Goal: Task Accomplishment & Management: Manage account settings

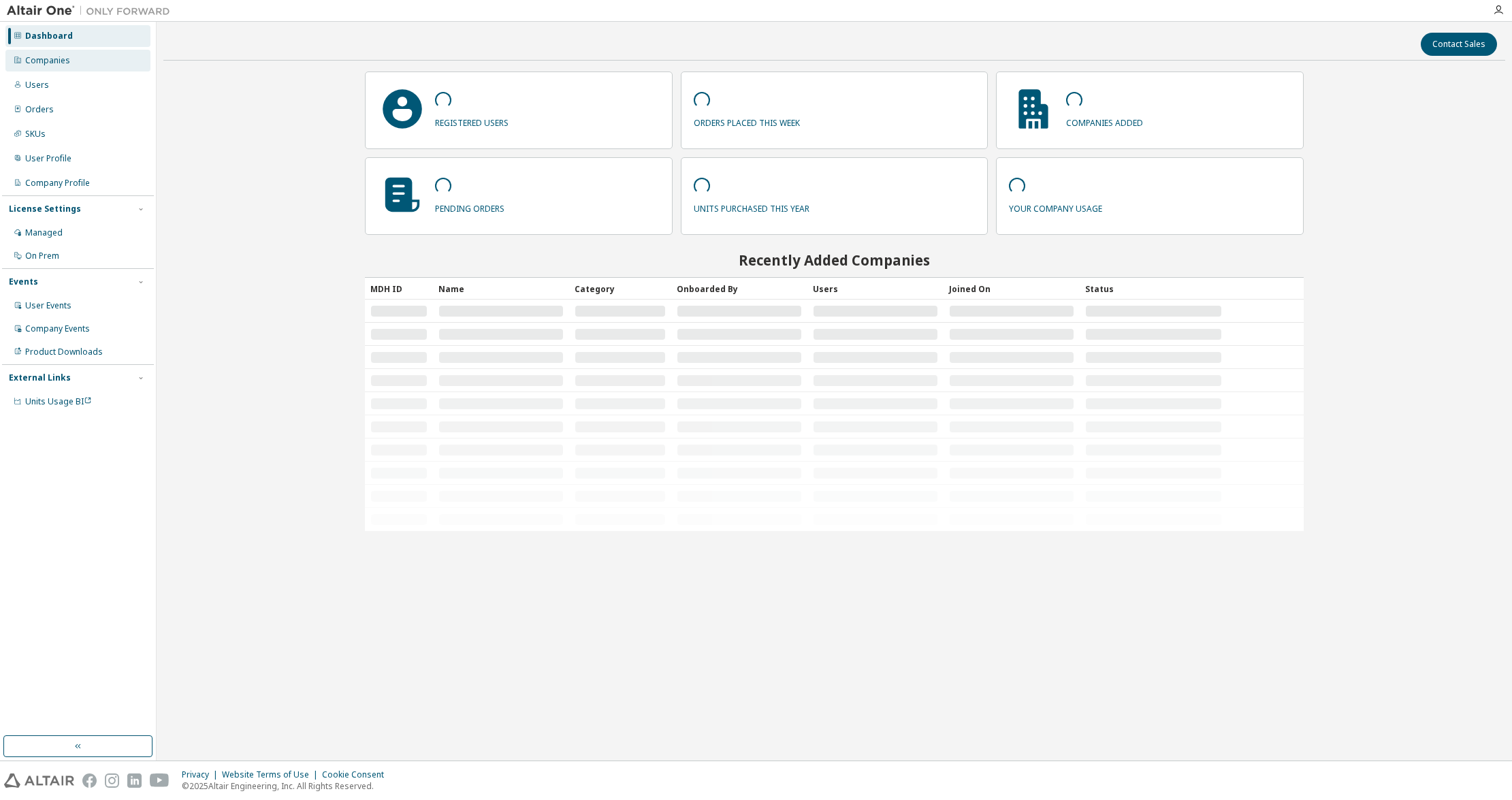
click at [69, 67] on div "Companies" at bounding box center [78, 60] width 145 height 22
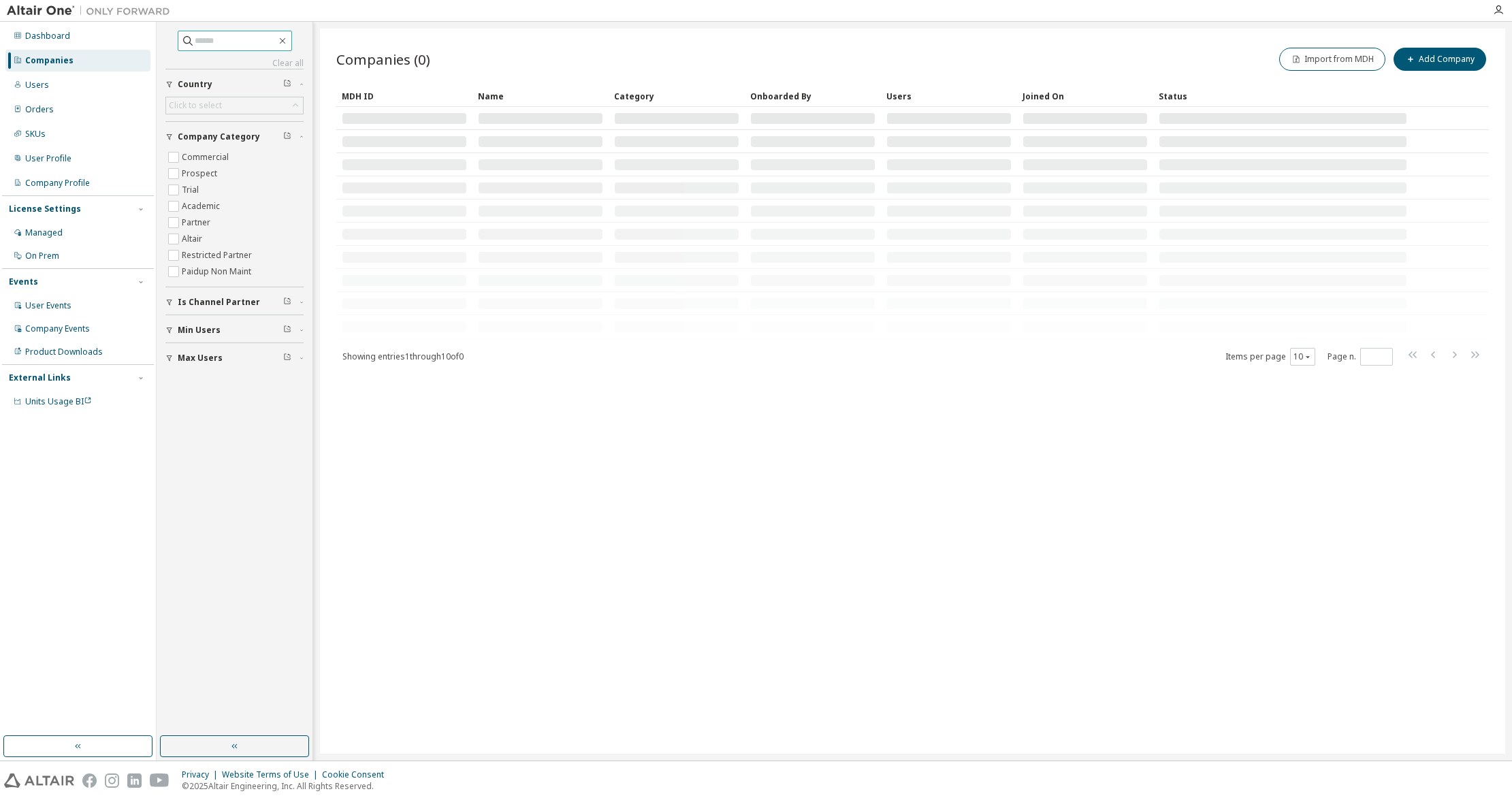
click at [217, 36] on input "text" at bounding box center [235, 40] width 81 height 14
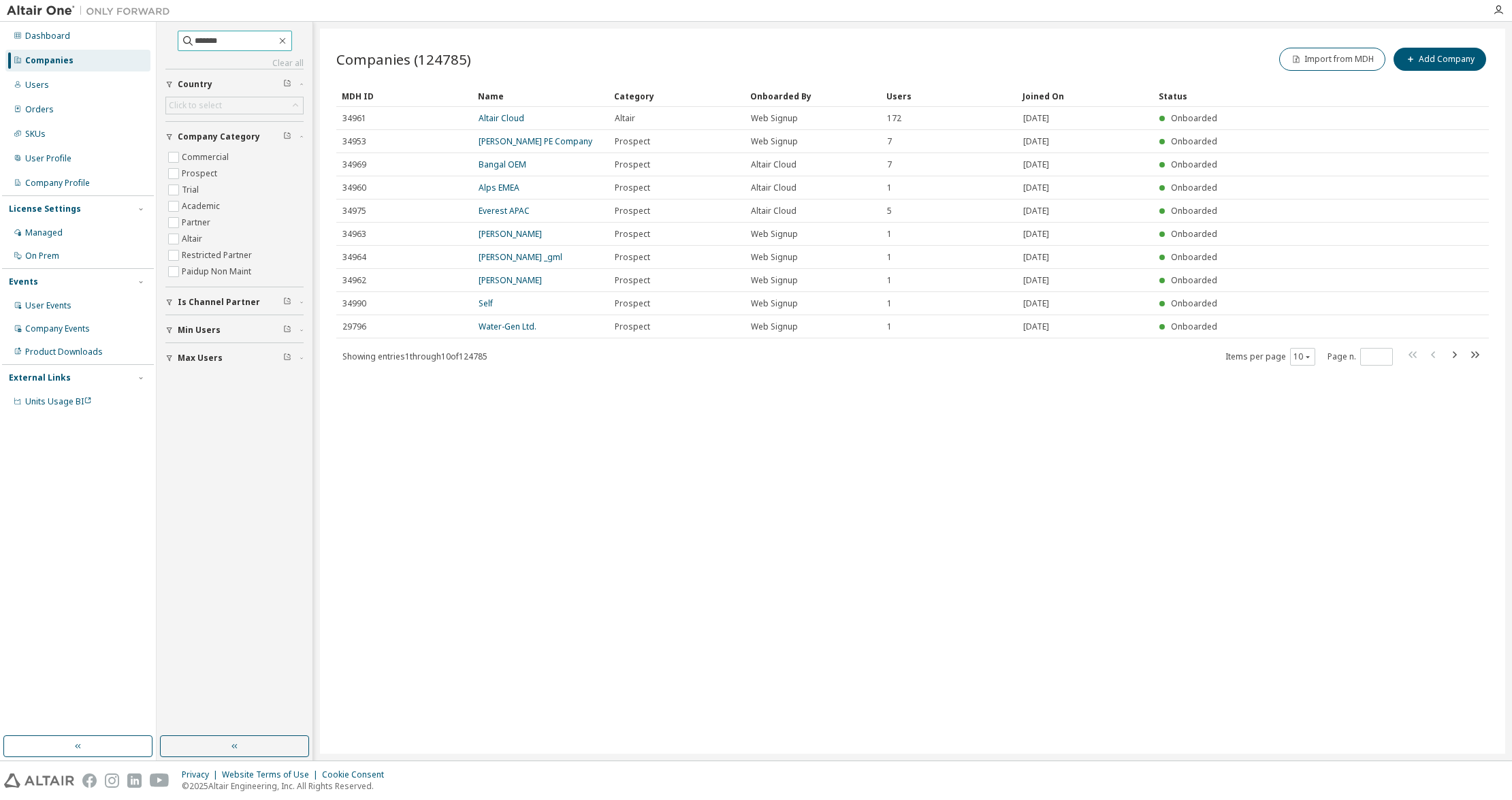
type input "*******"
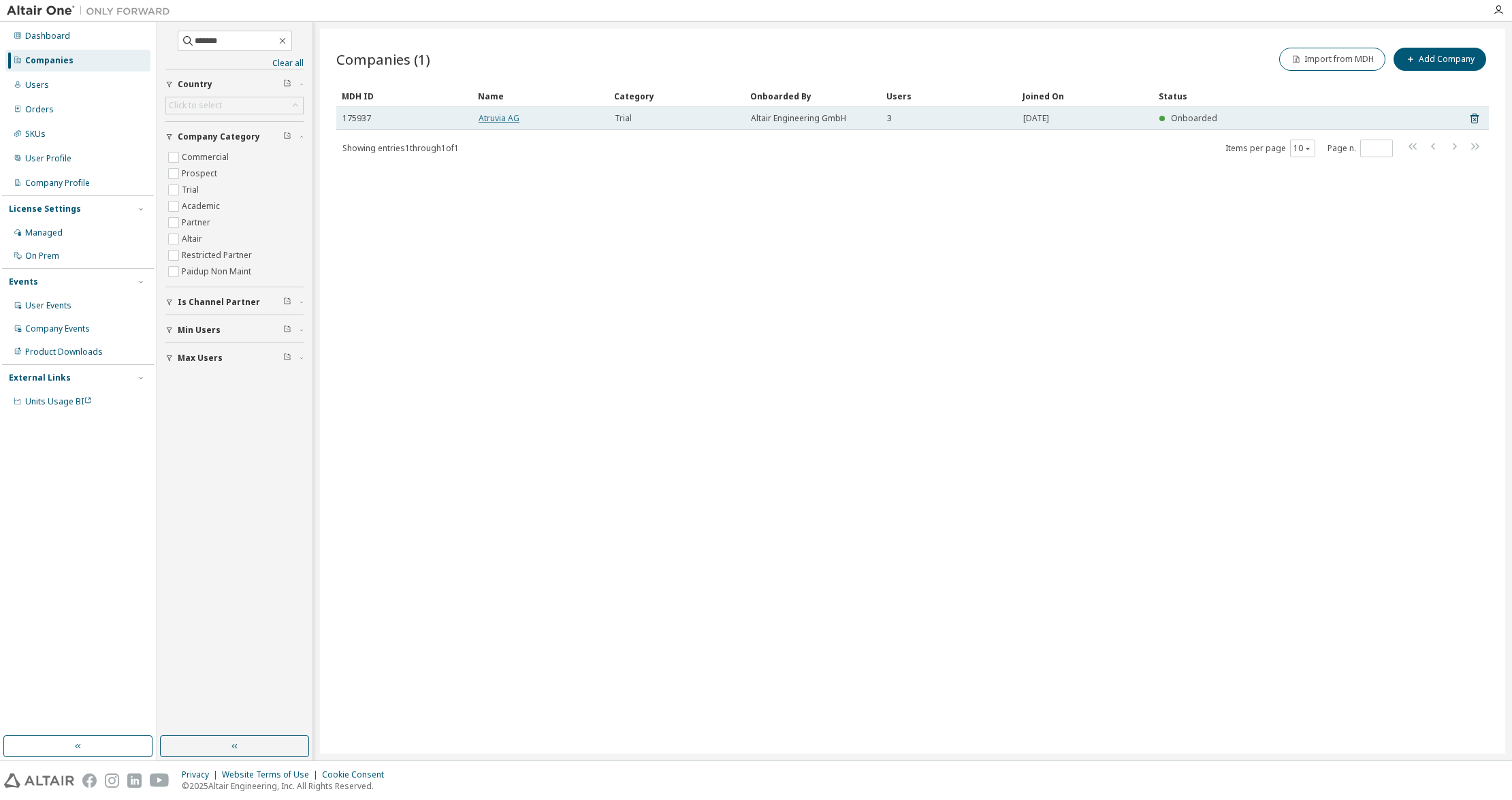
click at [488, 114] on link "Atruvia AG" at bounding box center [499, 118] width 41 height 11
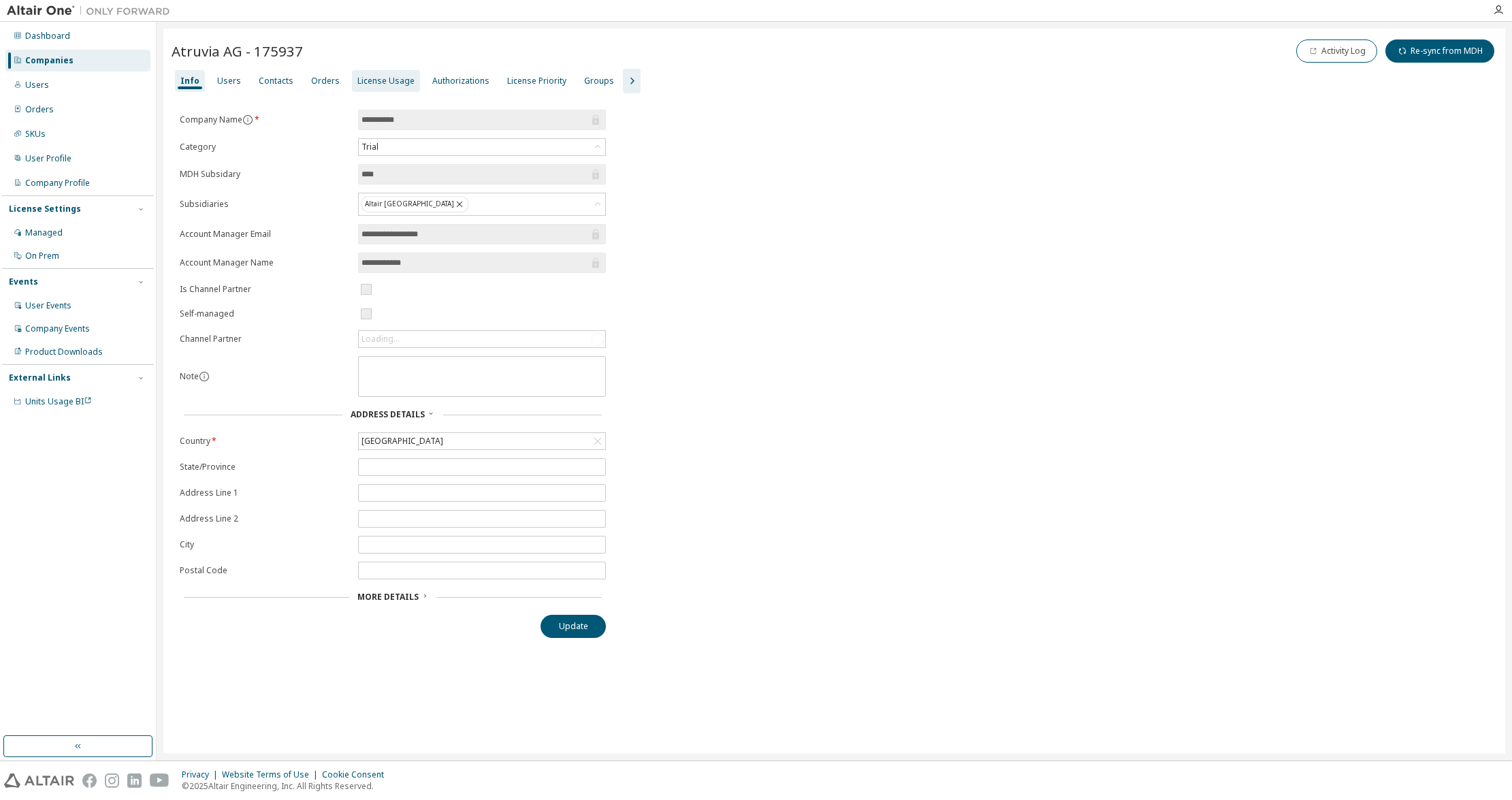
click at [360, 77] on div "License Usage" at bounding box center [386, 81] width 57 height 11
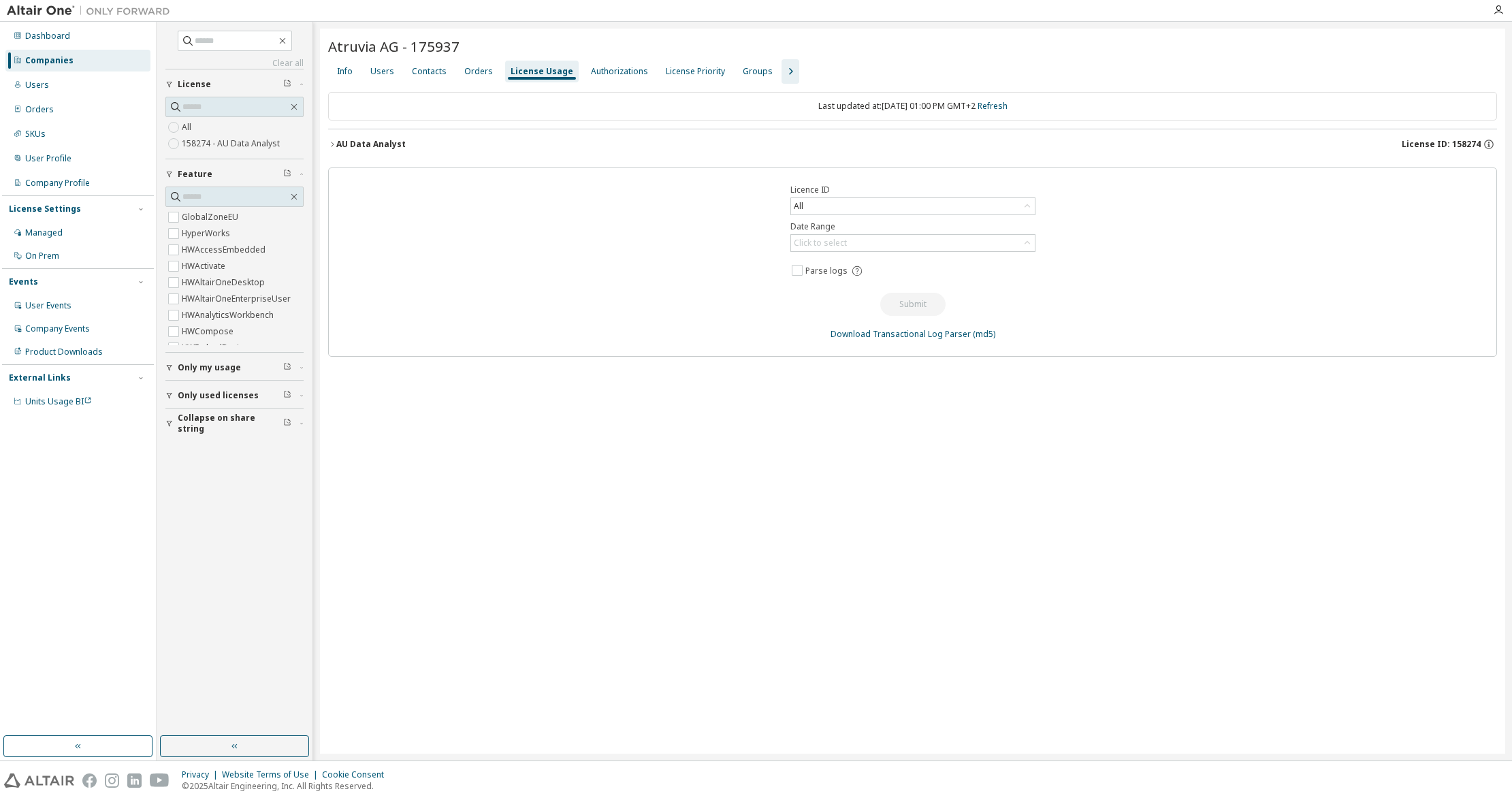
click at [362, 142] on div "AU Data Analyst" at bounding box center [371, 144] width 69 height 11
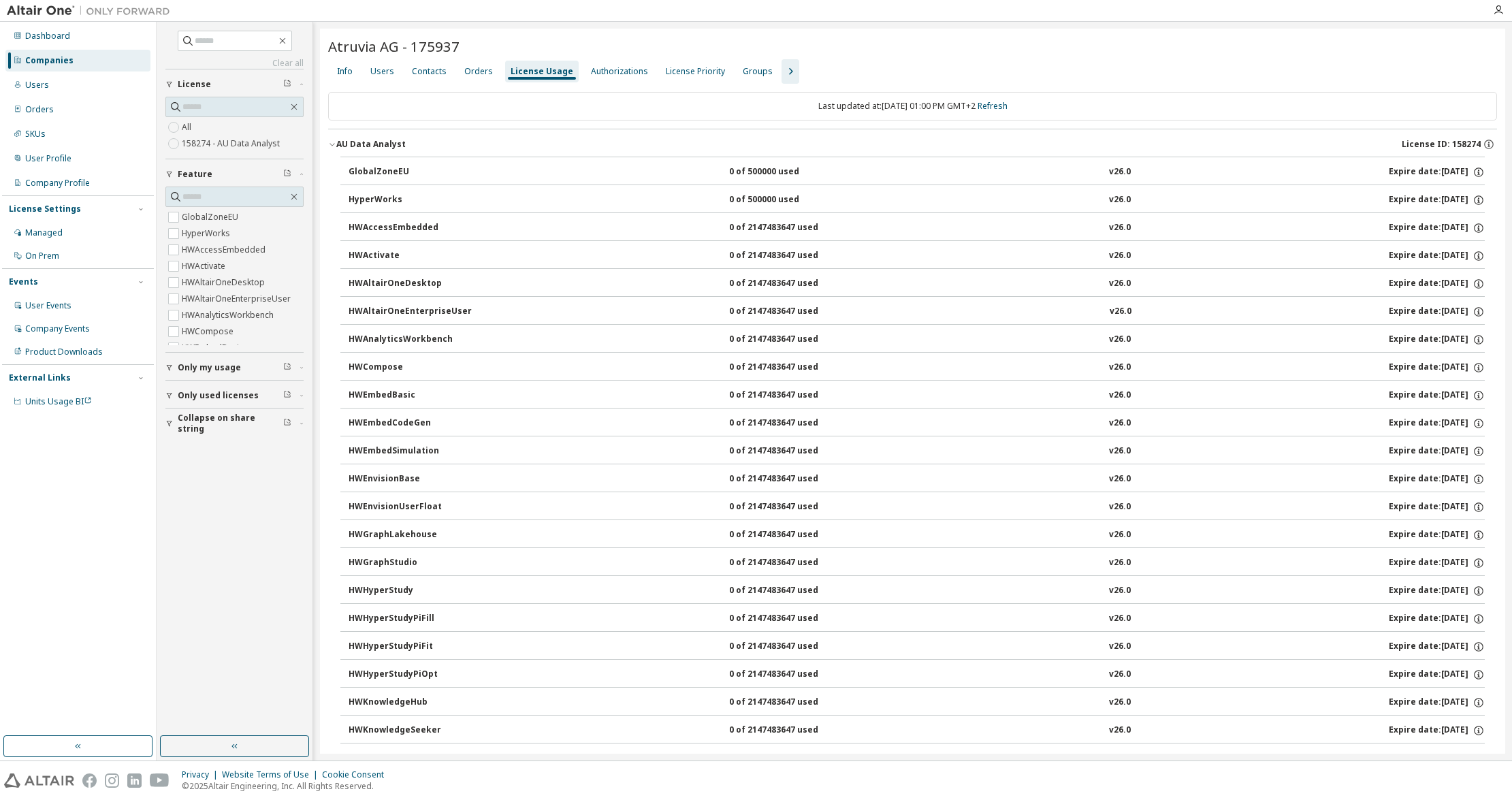
click at [369, 139] on div "AU Data Analyst" at bounding box center [371, 144] width 69 height 11
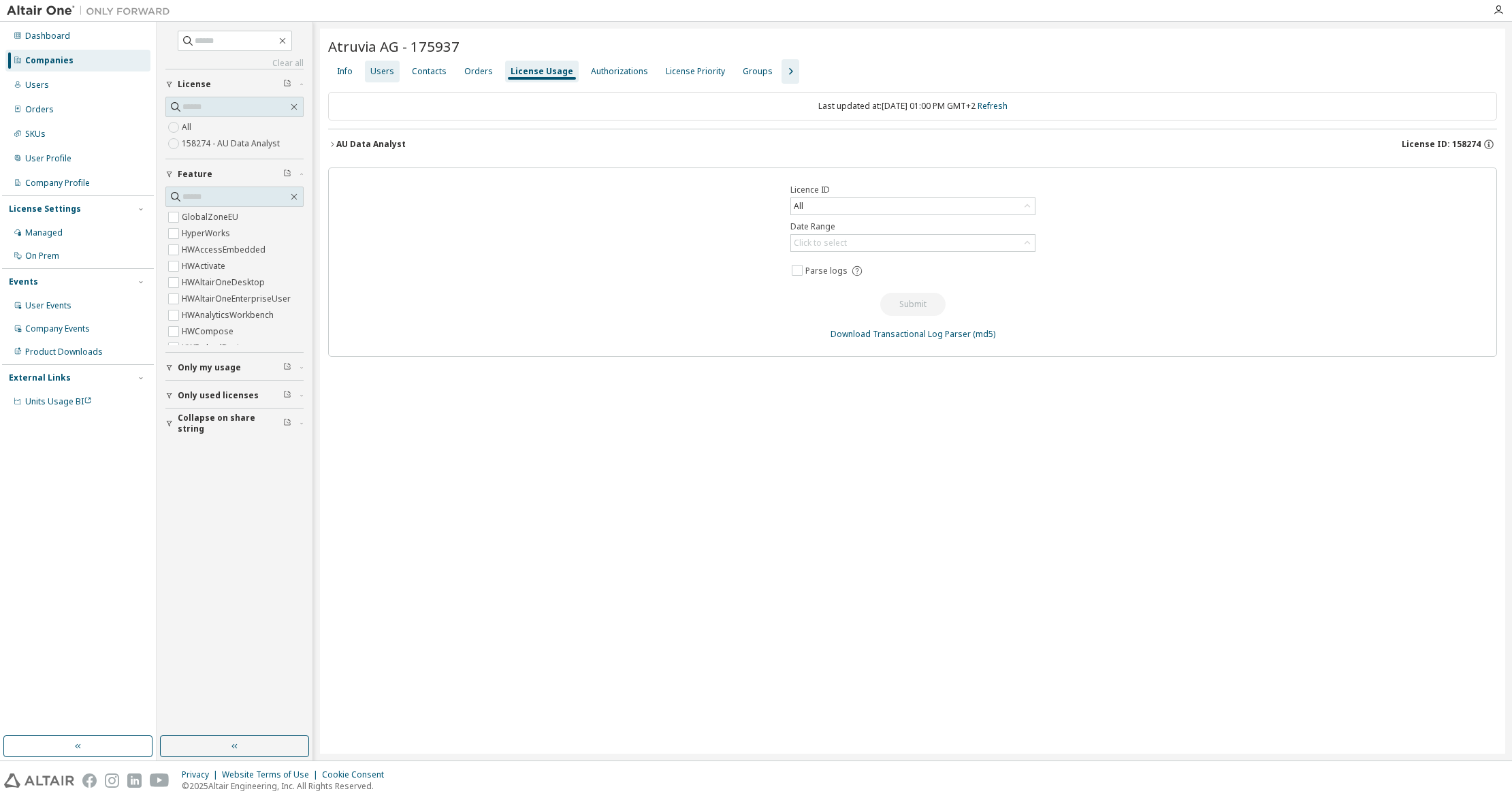
click at [383, 73] on div "Users" at bounding box center [383, 72] width 24 height 11
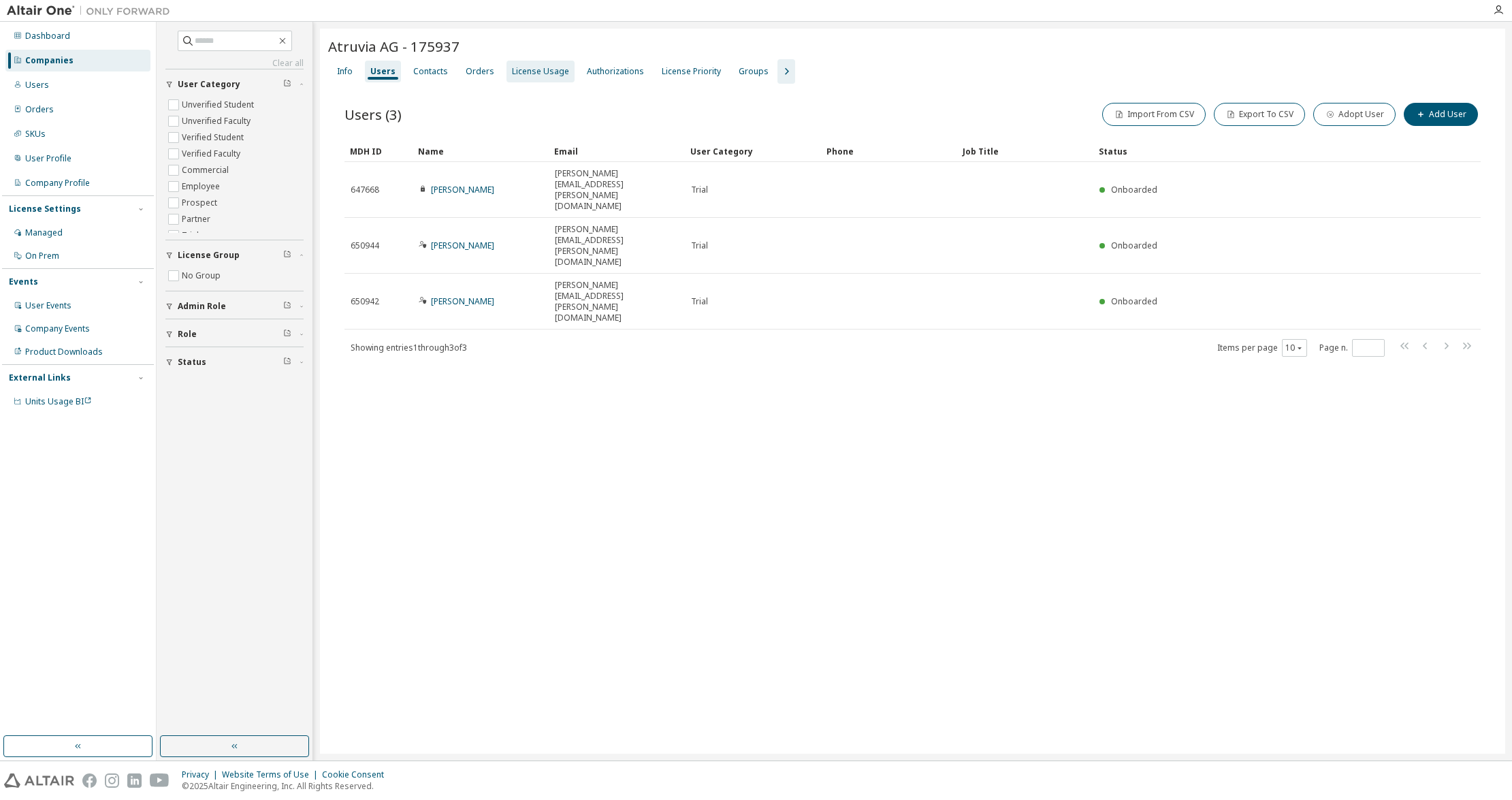
click at [529, 74] on div "License Usage" at bounding box center [541, 72] width 57 height 11
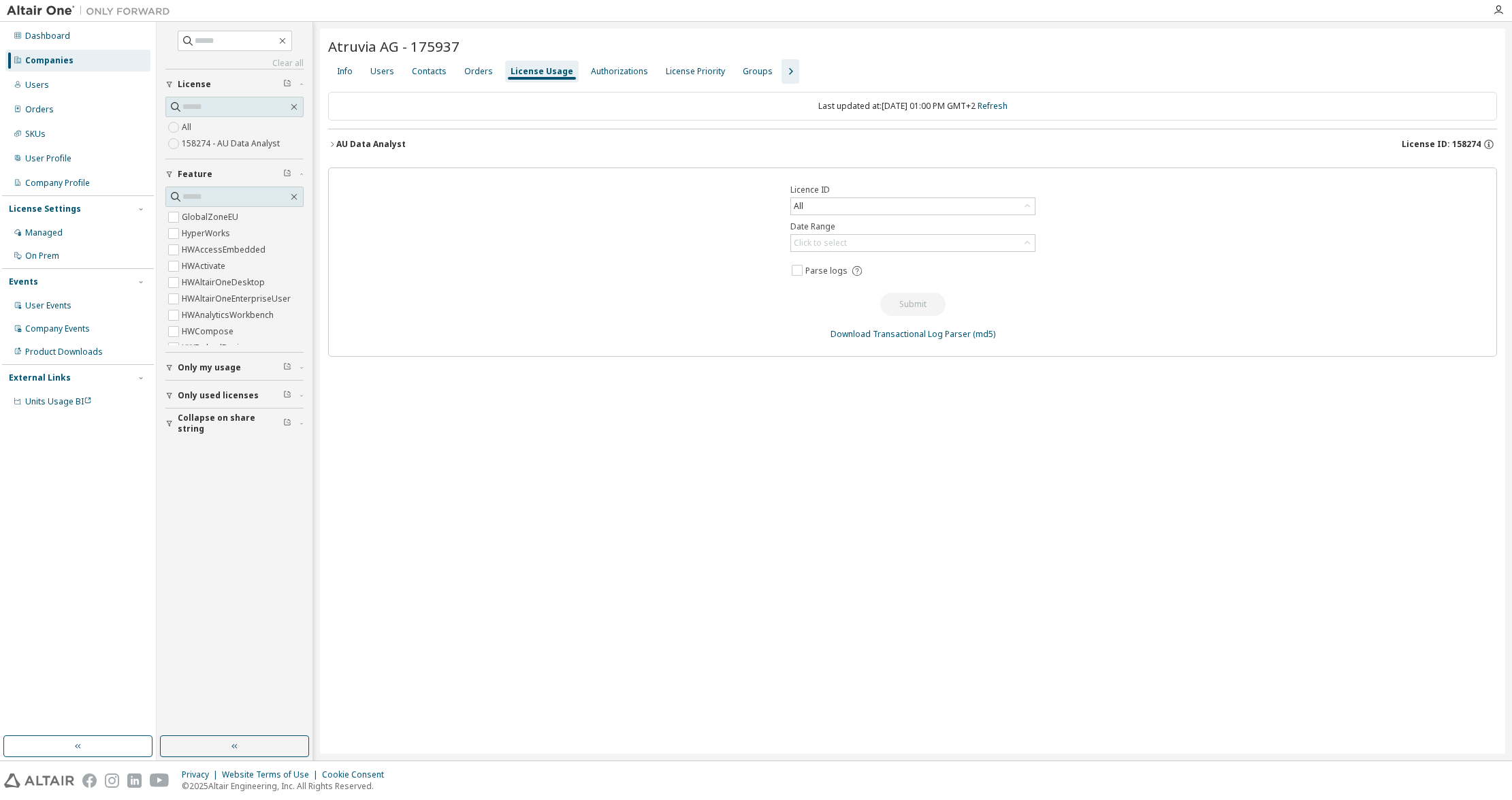
click at [385, 139] on div "AU Data Analyst" at bounding box center [371, 144] width 69 height 11
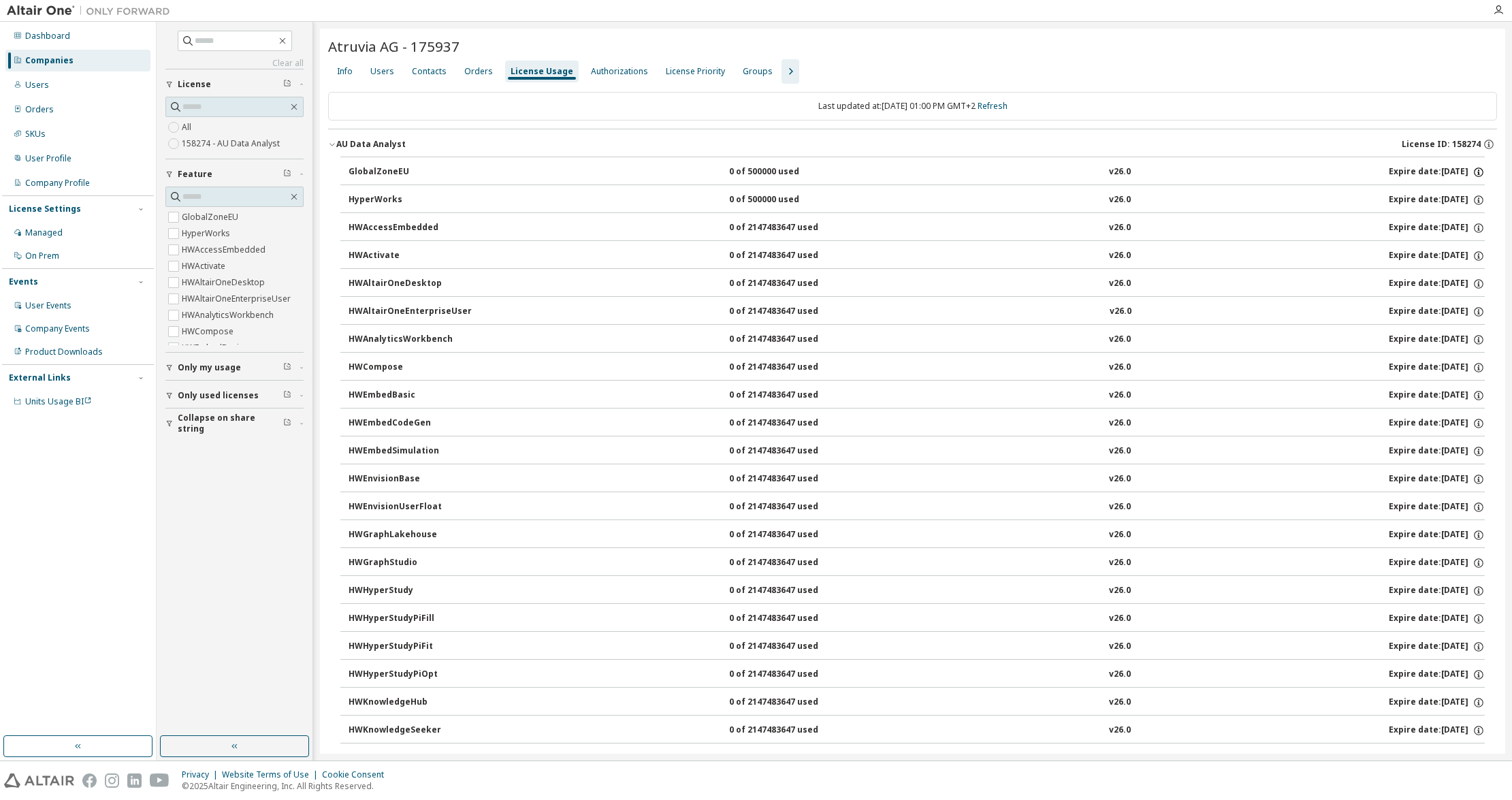
click at [1474, 172] on icon "button" at bounding box center [1478, 172] width 12 height 12
click at [1483, 143] on icon "button" at bounding box center [1489, 144] width 12 height 12
